Goal: Book appointment/travel/reservation

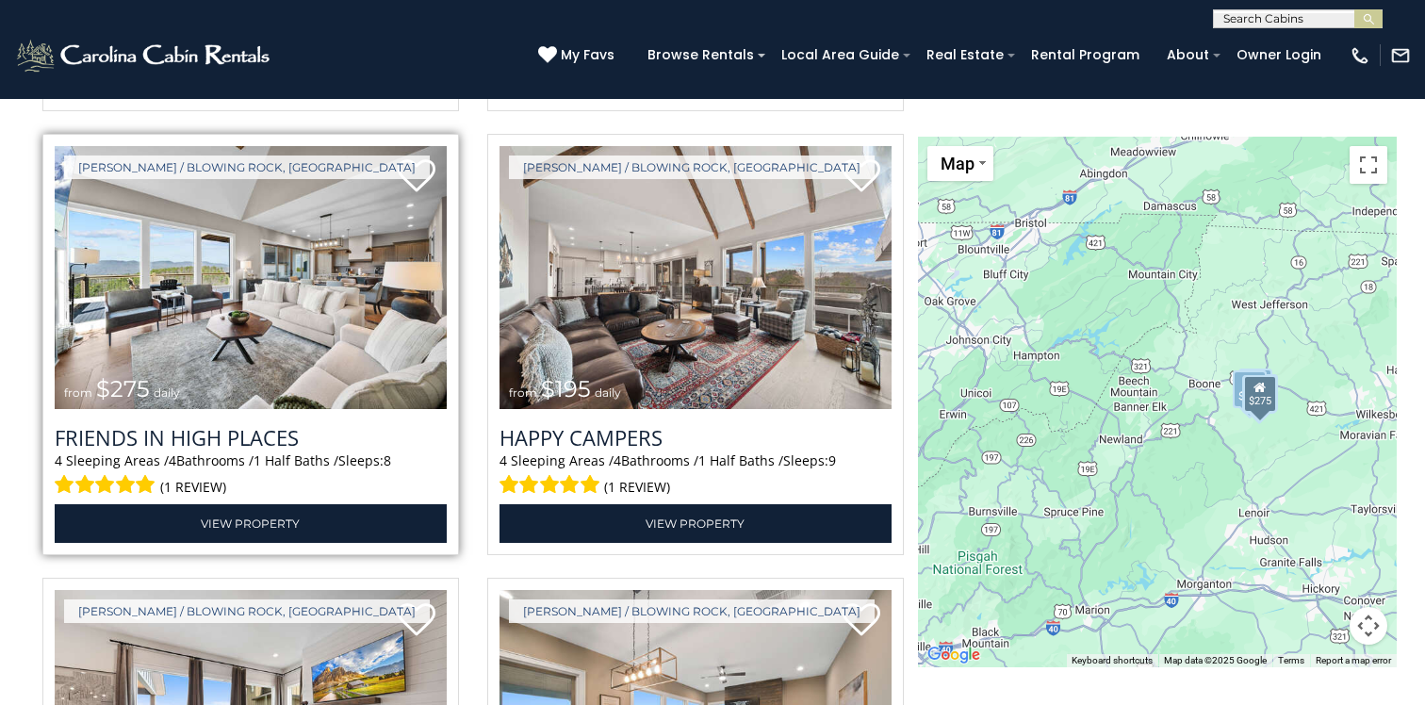
scroll to position [3433, 0]
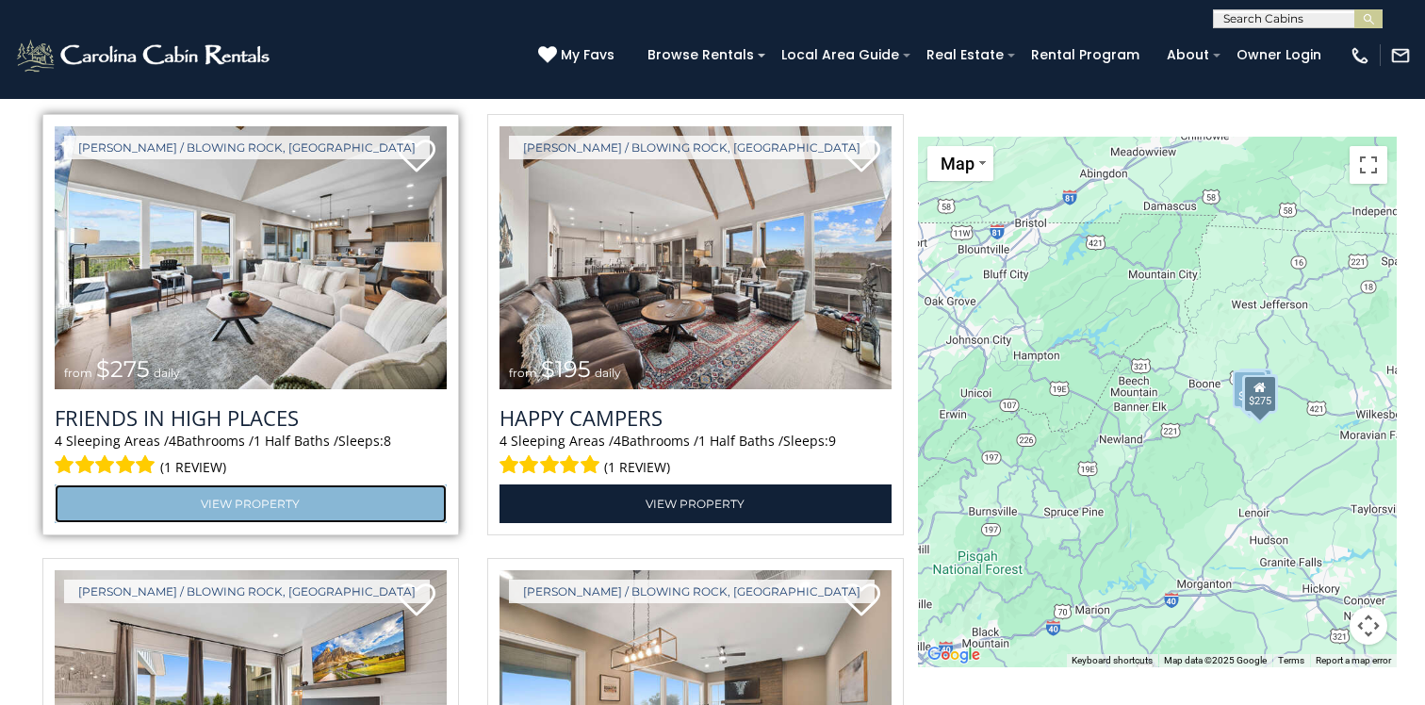
click at [267, 507] on link "View Property" at bounding box center [251, 503] width 392 height 39
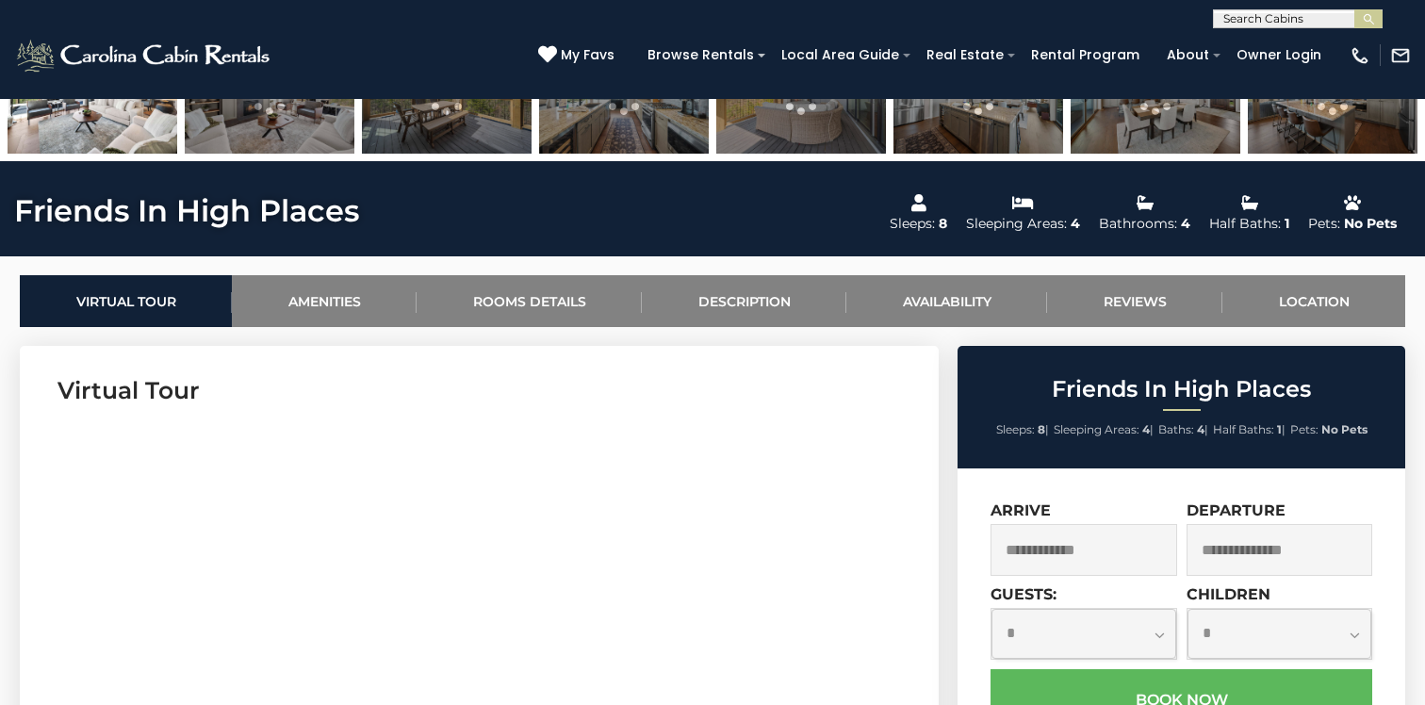
scroll to position [726, 0]
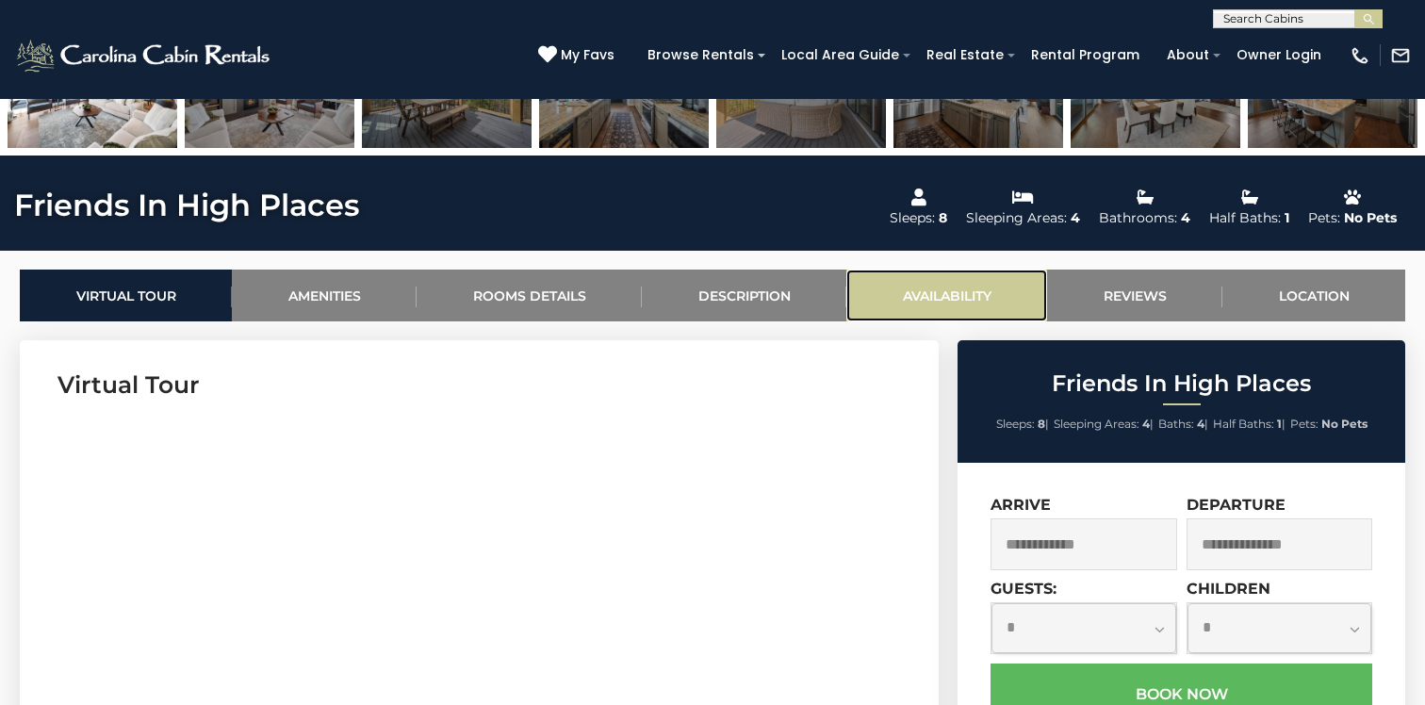
click at [917, 297] on link "Availability" at bounding box center [946, 296] width 201 height 52
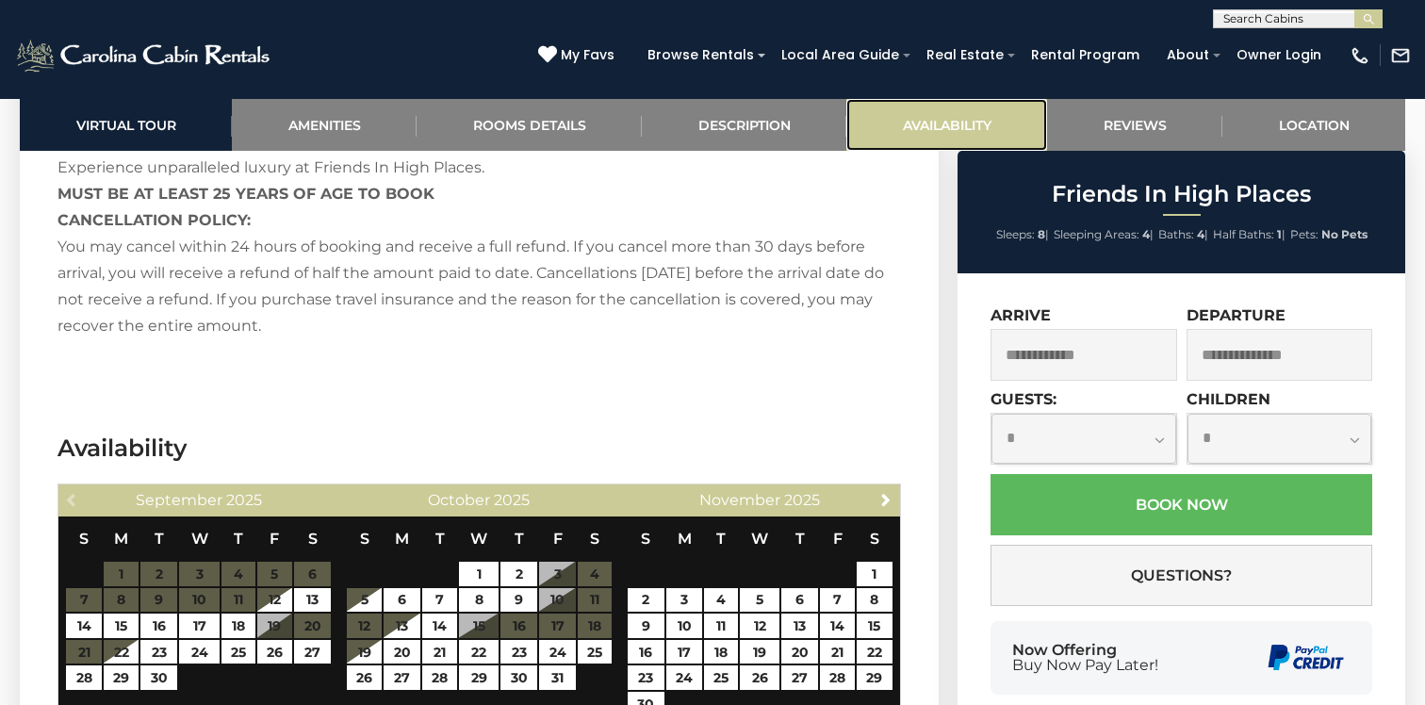
scroll to position [4168, 0]
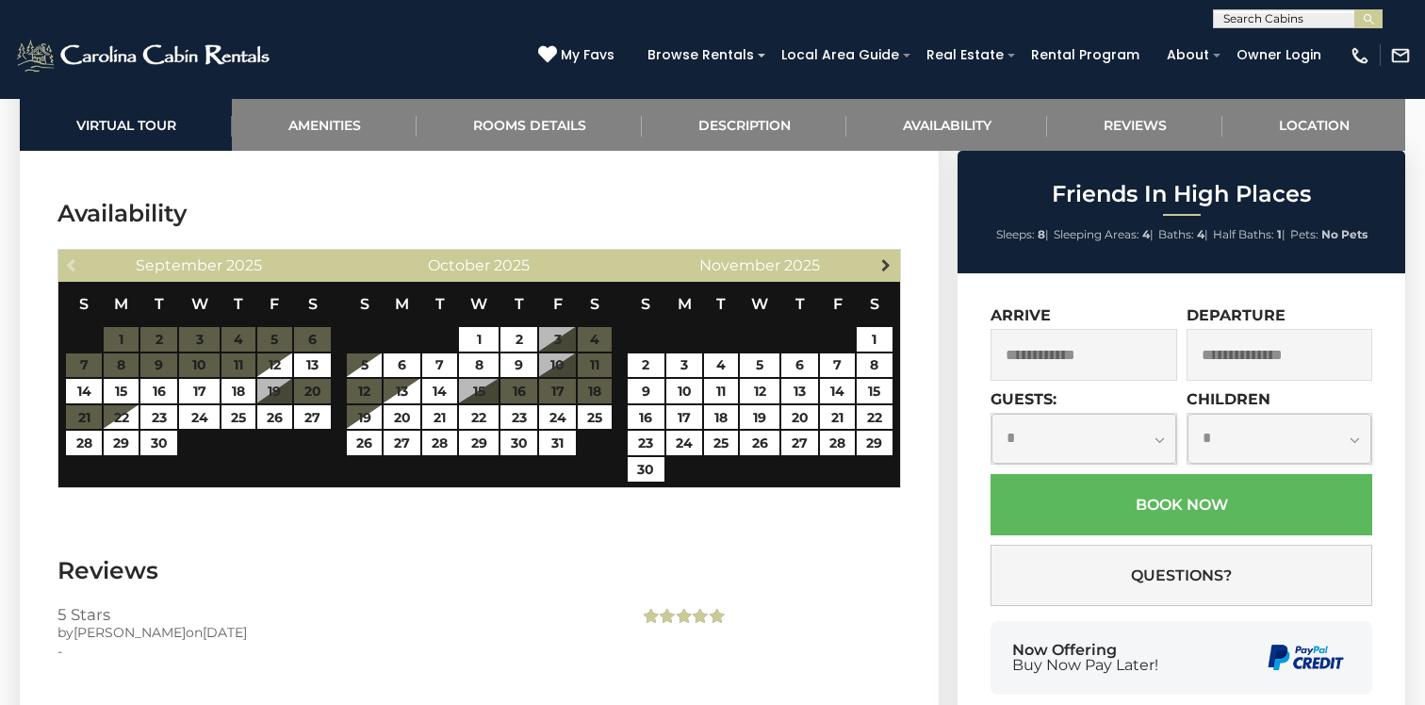
click at [886, 257] on span "Next" at bounding box center [886, 264] width 15 height 15
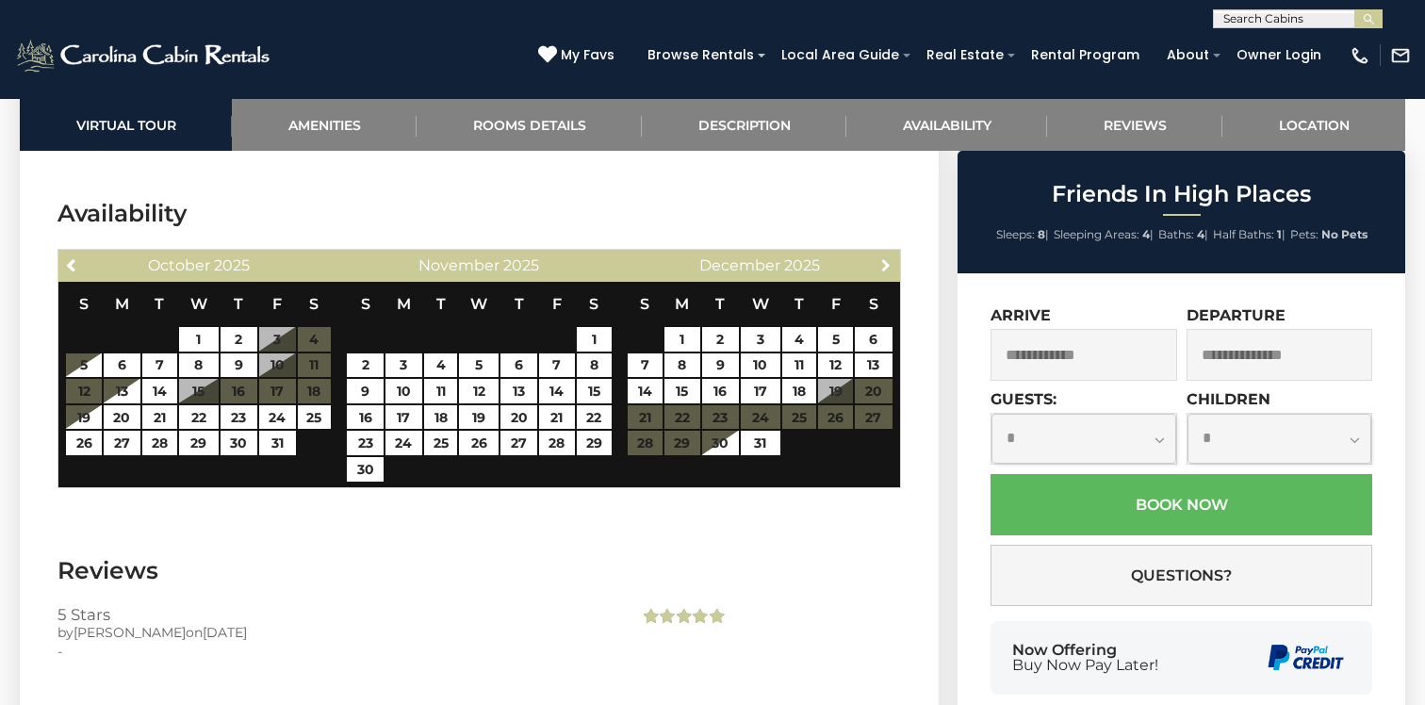
click at [886, 257] on span "Next" at bounding box center [886, 264] width 15 height 15
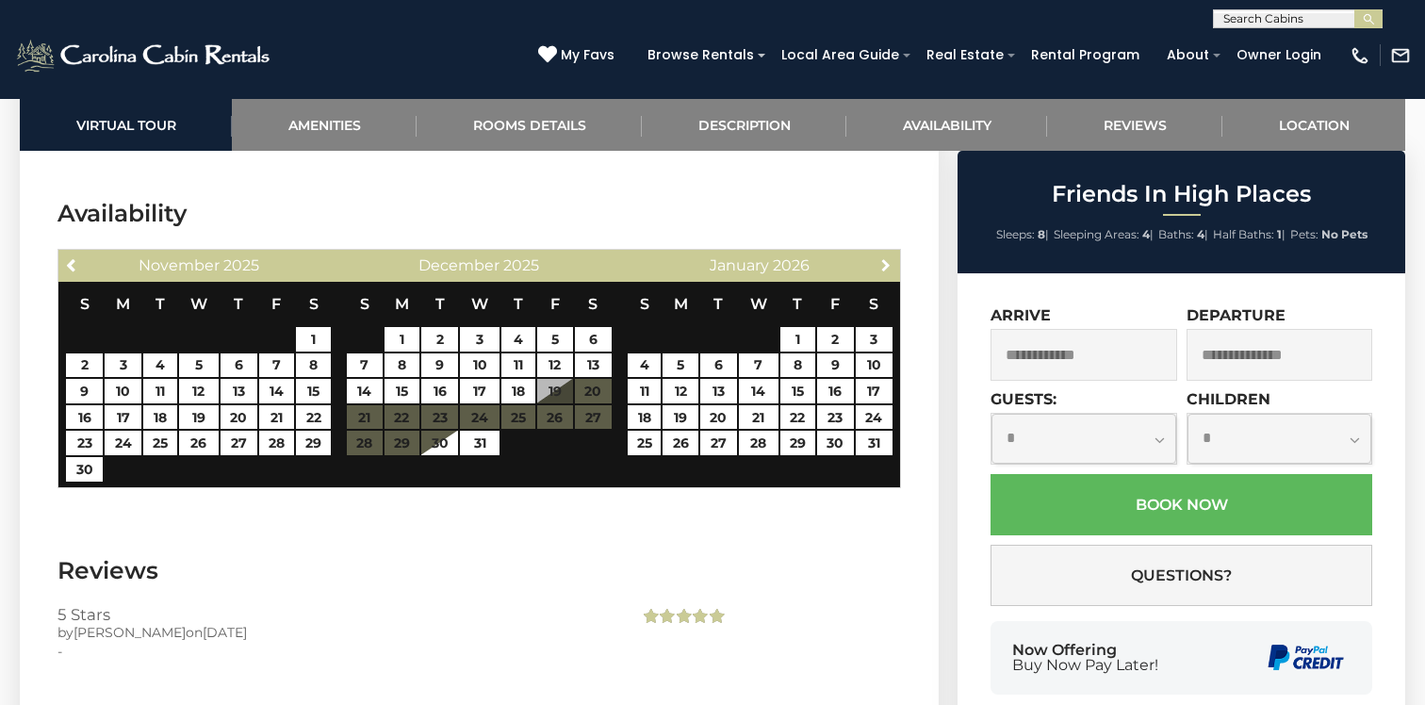
click at [886, 257] on span "Next" at bounding box center [886, 264] width 15 height 15
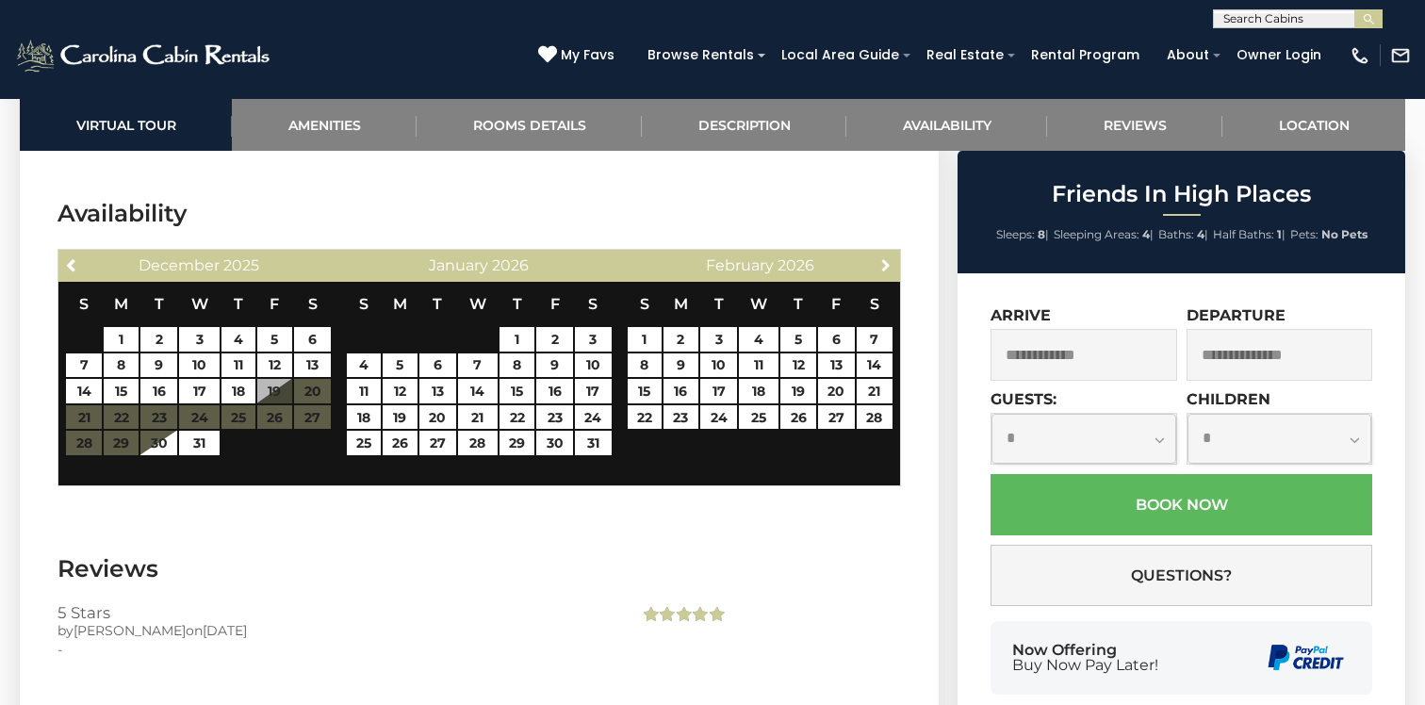
click at [886, 257] on span "Next" at bounding box center [886, 264] width 15 height 15
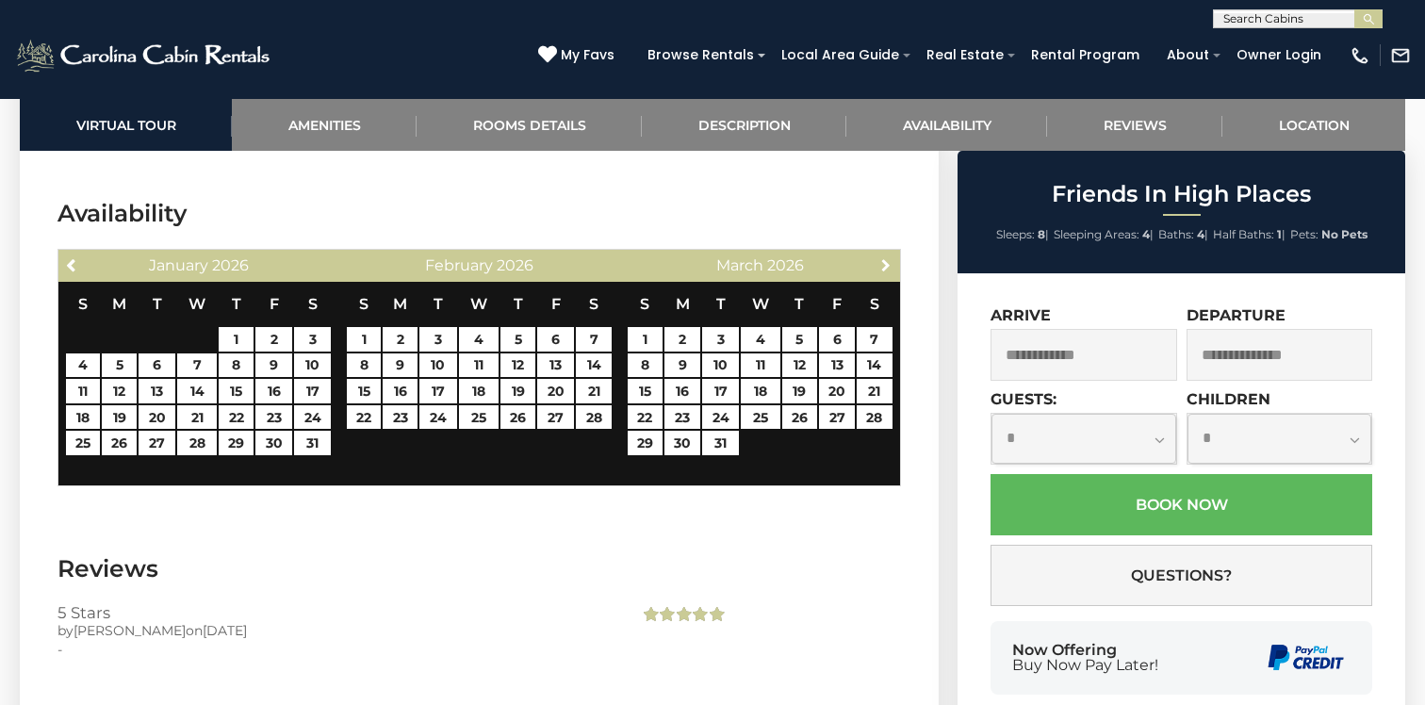
click at [886, 257] on span "Next" at bounding box center [886, 264] width 15 height 15
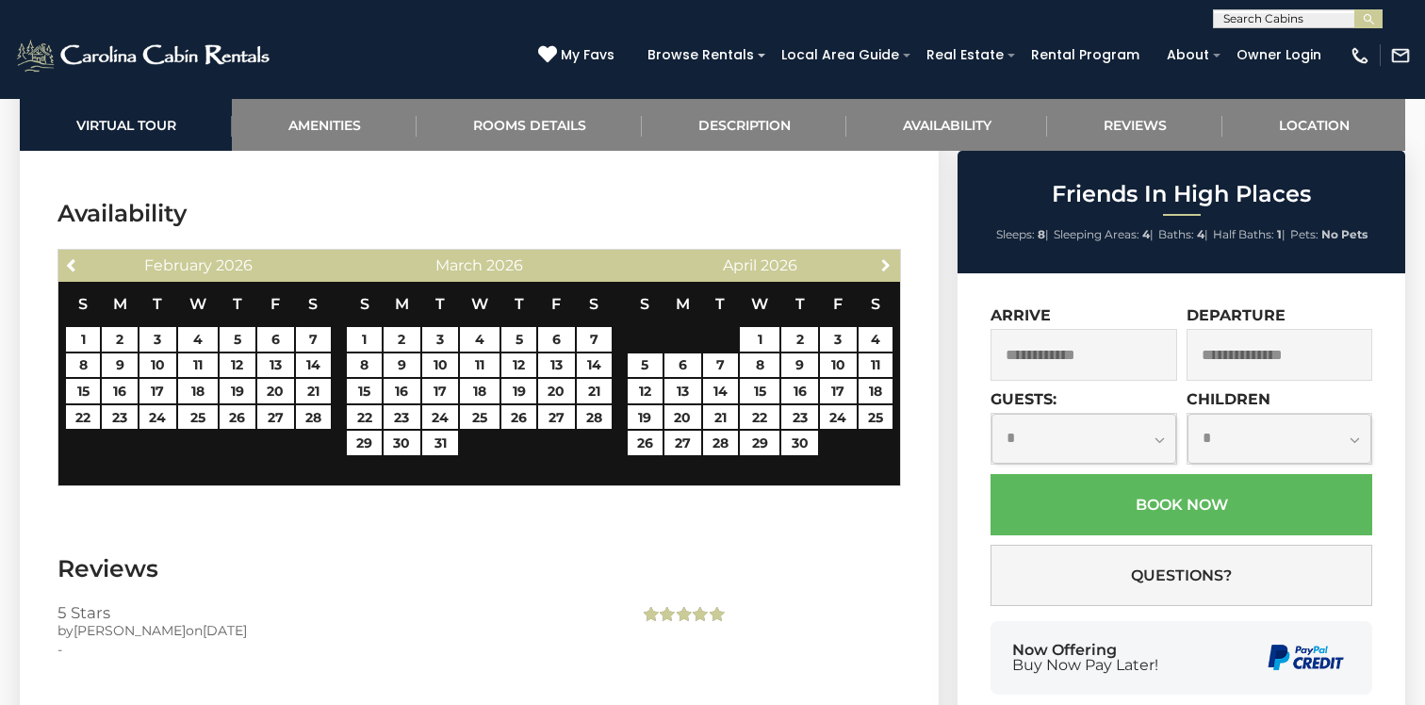
click at [886, 257] on span "Next" at bounding box center [886, 264] width 15 height 15
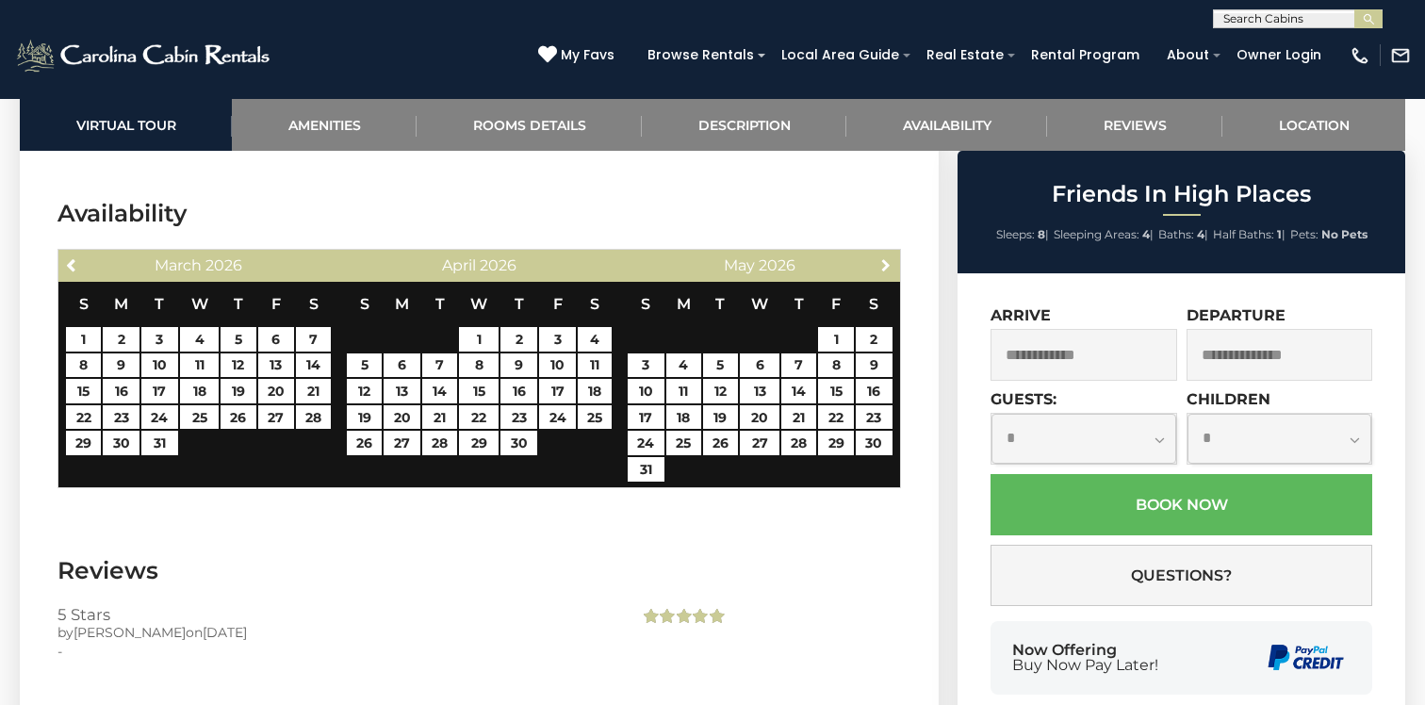
click at [886, 257] on span "Next" at bounding box center [886, 264] width 15 height 15
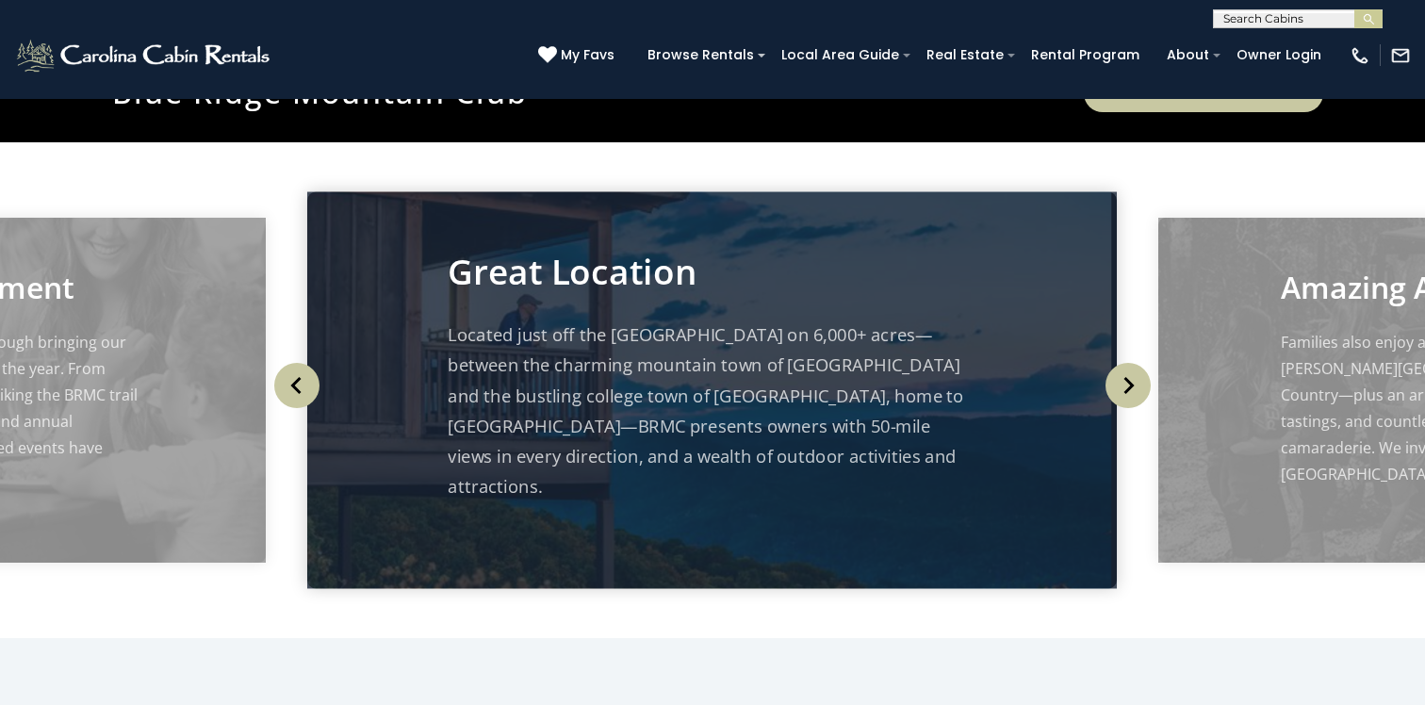
scroll to position [380, 0]
